Goal: Obtain resource: Obtain resource

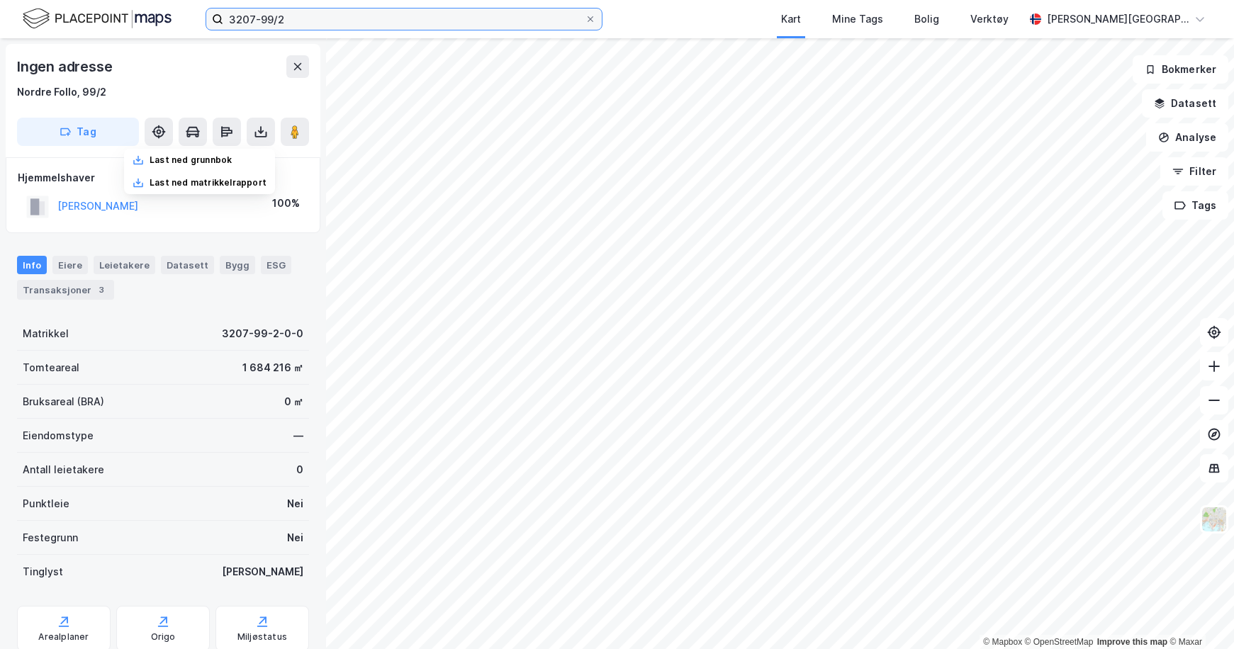
click at [299, 22] on input "3207-99/2" at bounding box center [404, 19] width 362 height 21
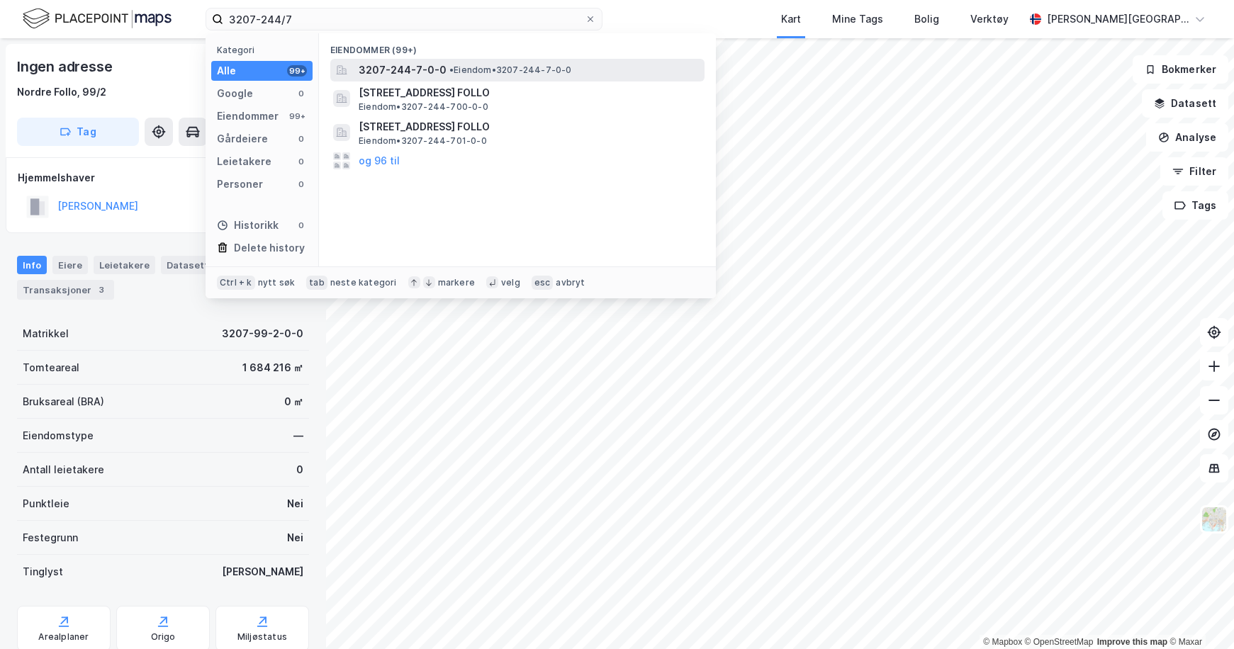
click at [570, 79] on div "Eiendommer (99+) 3207-244-7-0-0 • Eiendom • 3207-244-7-0-0 [STREET_ADDRESS], [G…" at bounding box center [517, 149] width 397 height 233
drag, startPoint x: 570, startPoint y: 79, endPoint x: 565, endPoint y: 69, distance: 11.1
click at [565, 69] on span "• Eiendom • 3207-244-7-0-0" at bounding box center [511, 70] width 123 height 11
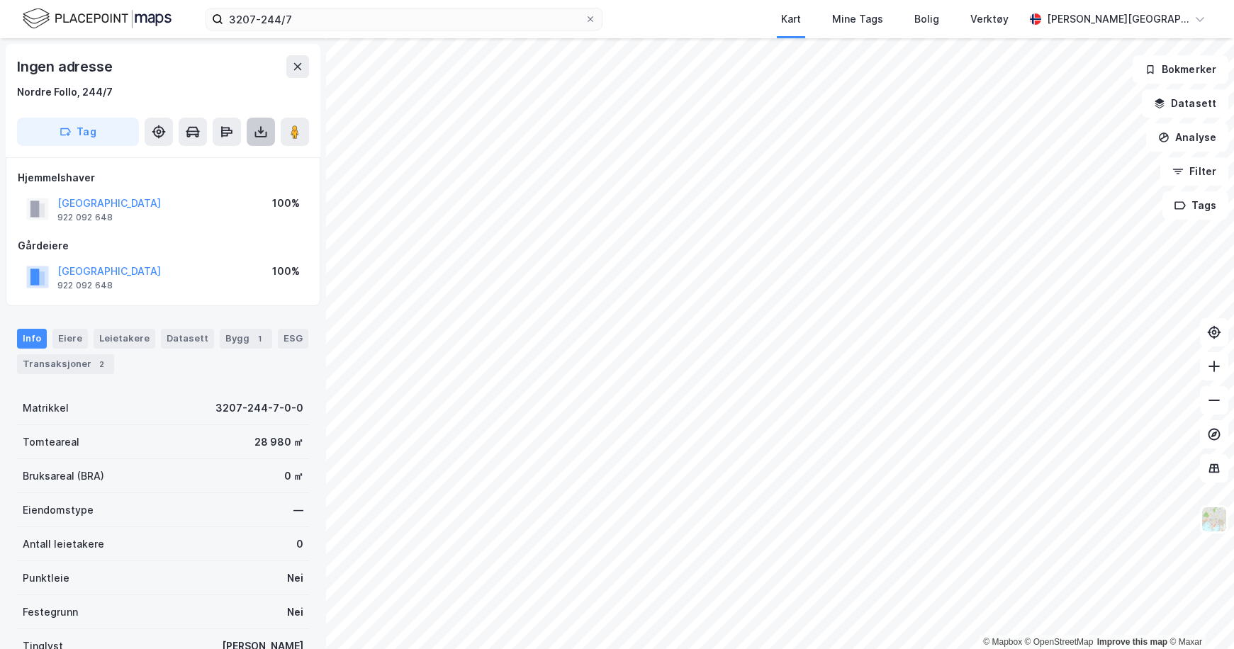
click at [257, 145] on button at bounding box center [261, 132] width 28 height 28
click at [220, 167] on div "Last ned grunnbok" at bounding box center [199, 160] width 151 height 23
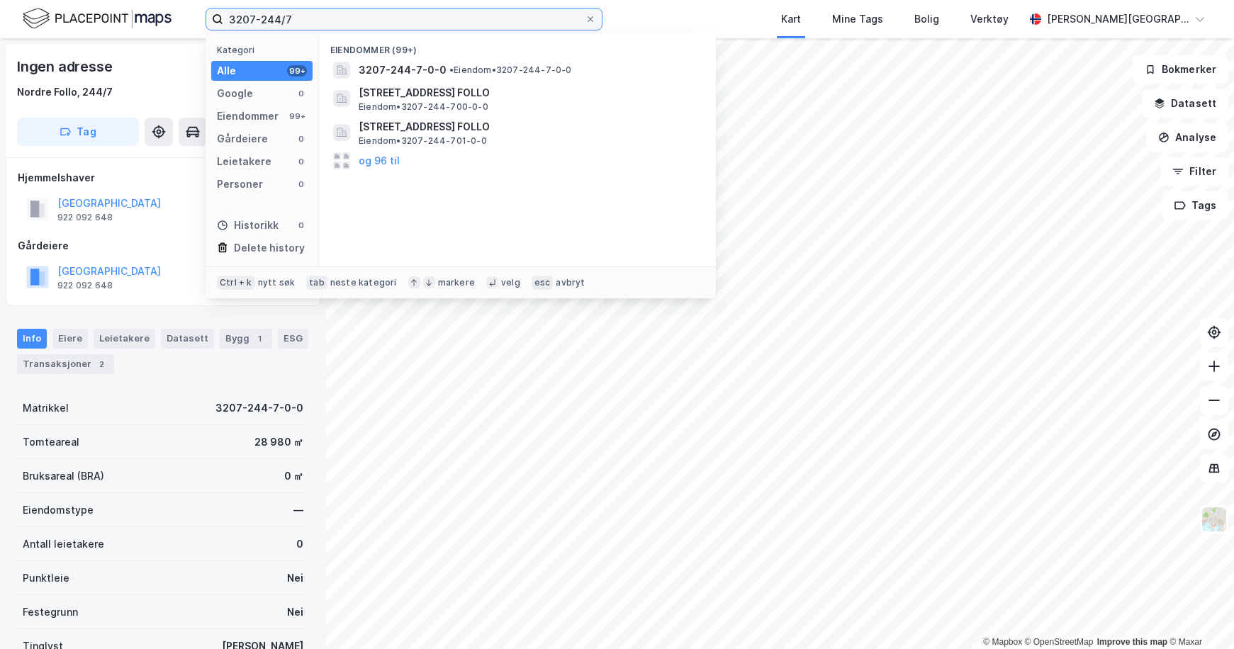
click at [308, 16] on input "3207-244/7" at bounding box center [404, 19] width 362 height 21
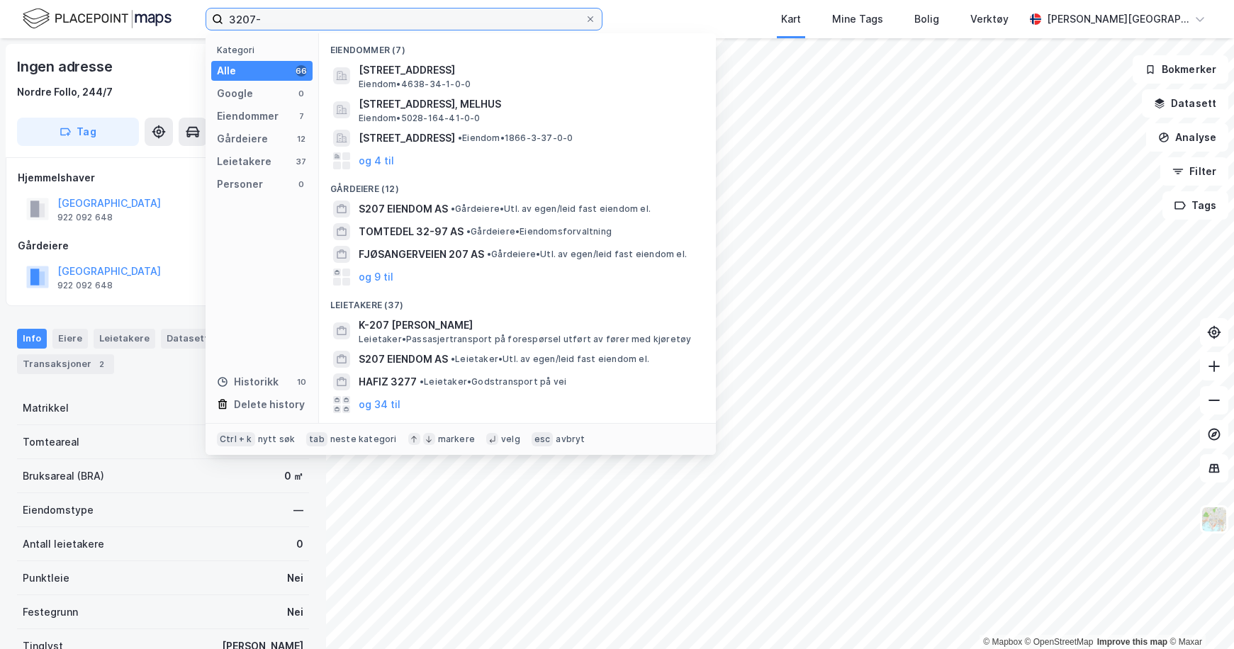
click at [359, 11] on input "3207-" at bounding box center [404, 19] width 362 height 21
type input "3207-101/16"
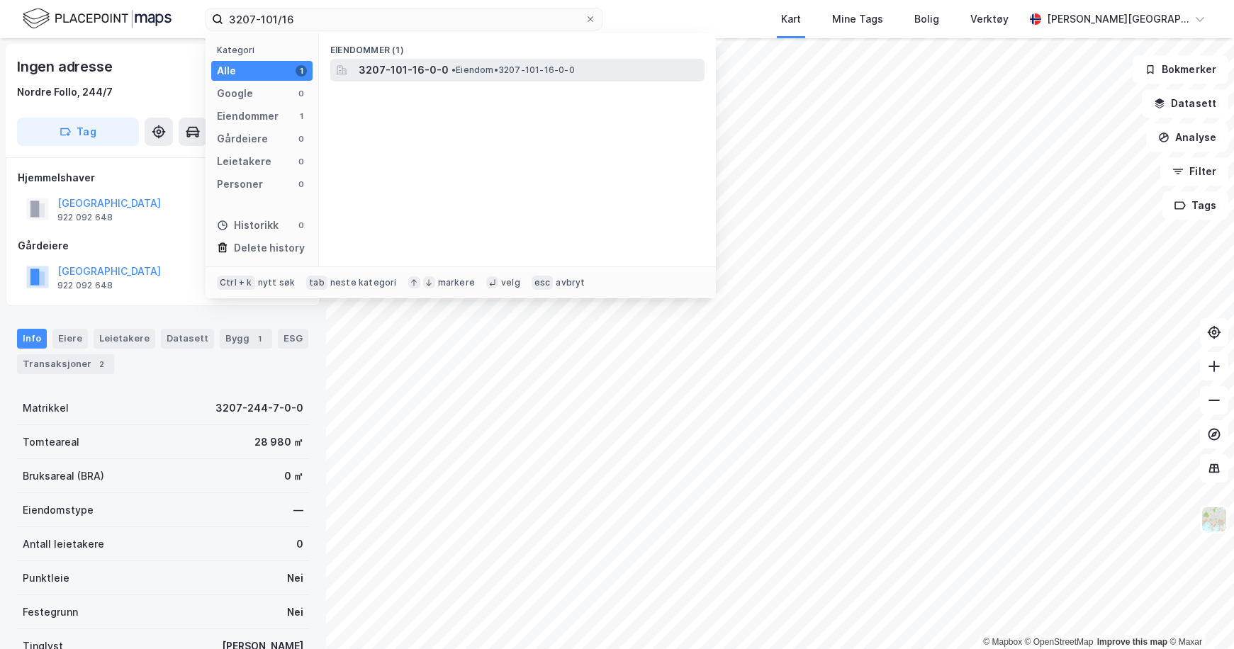
click at [435, 75] on span "3207-101-16-0-0" at bounding box center [404, 70] width 90 height 17
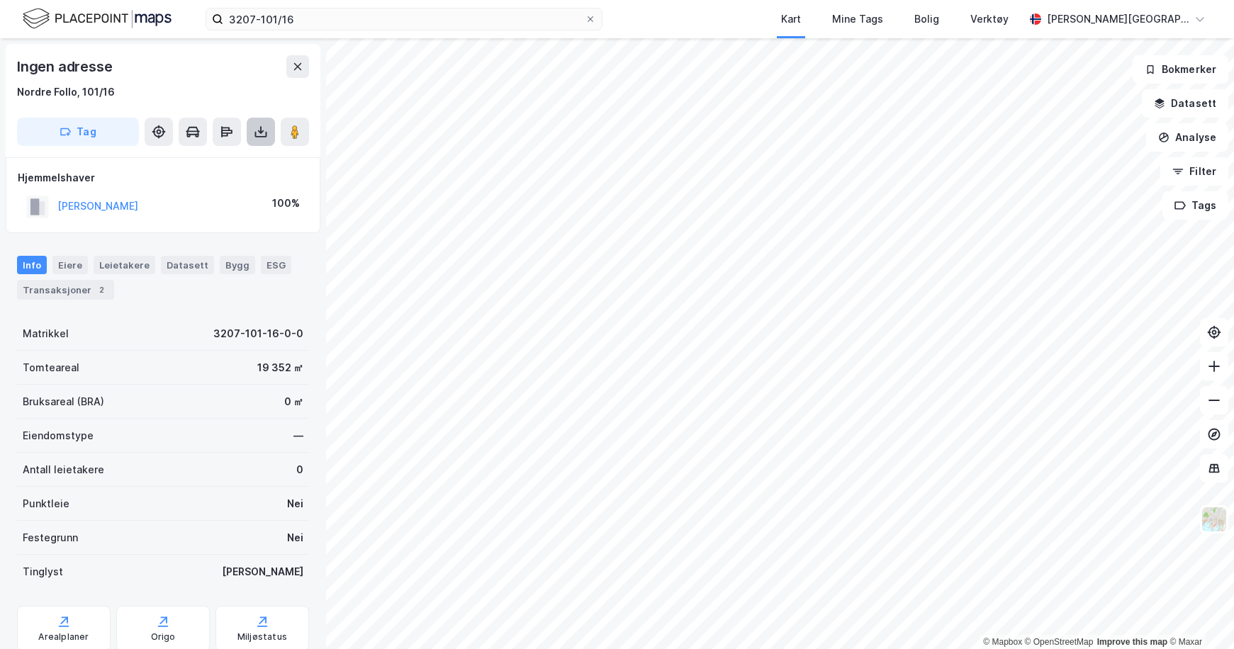
click at [249, 143] on button at bounding box center [261, 132] width 28 height 28
click at [249, 160] on div "Last ned grunnbok" at bounding box center [199, 160] width 151 height 23
